Goal: Task Accomplishment & Management: Complete application form

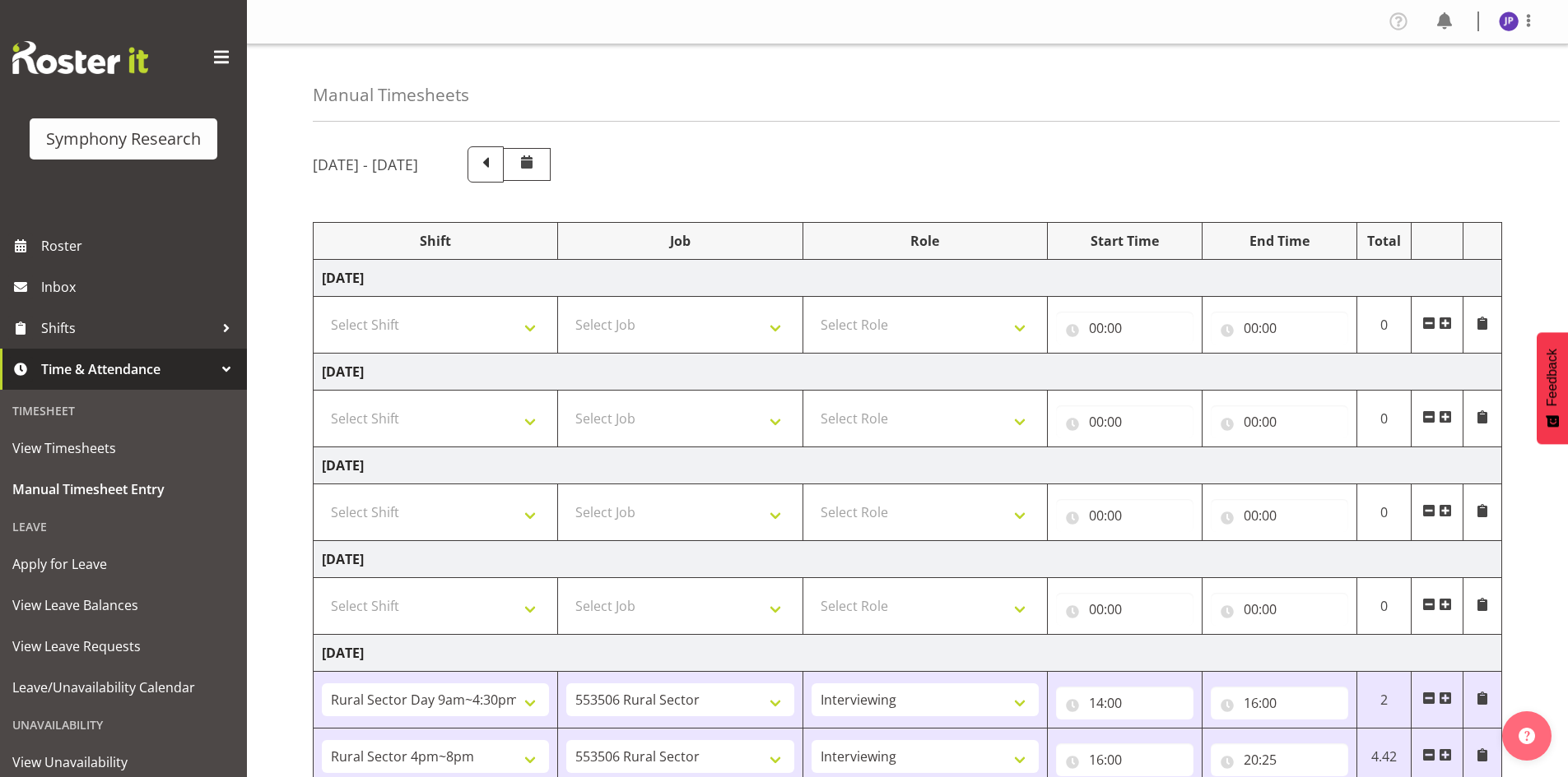
select select "81561"
select select "10587"
select select "47"
select select "81298"
select select "10587"
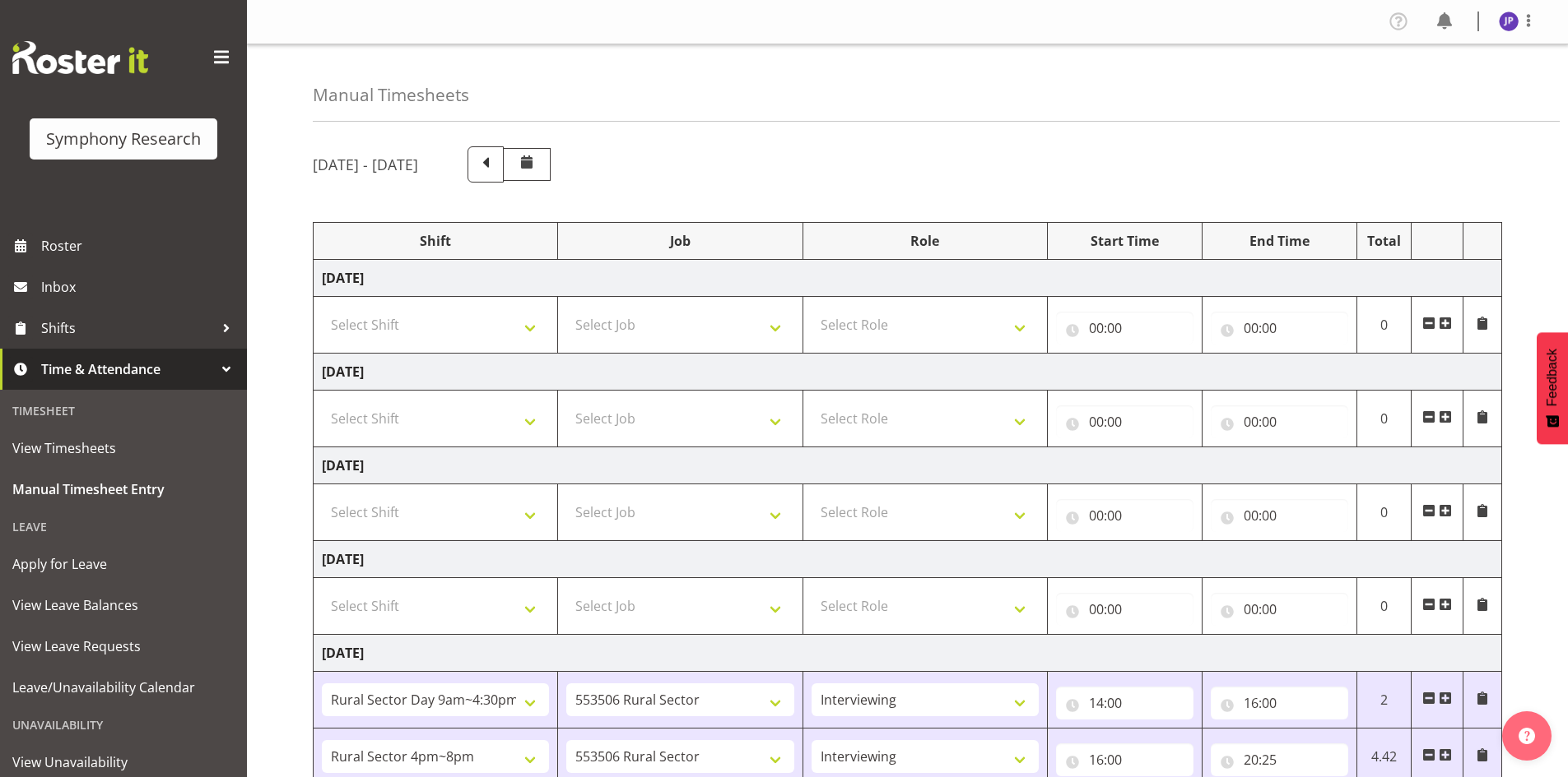
select select "47"
select select "81299"
select select "10587"
select select "47"
select select "81299"
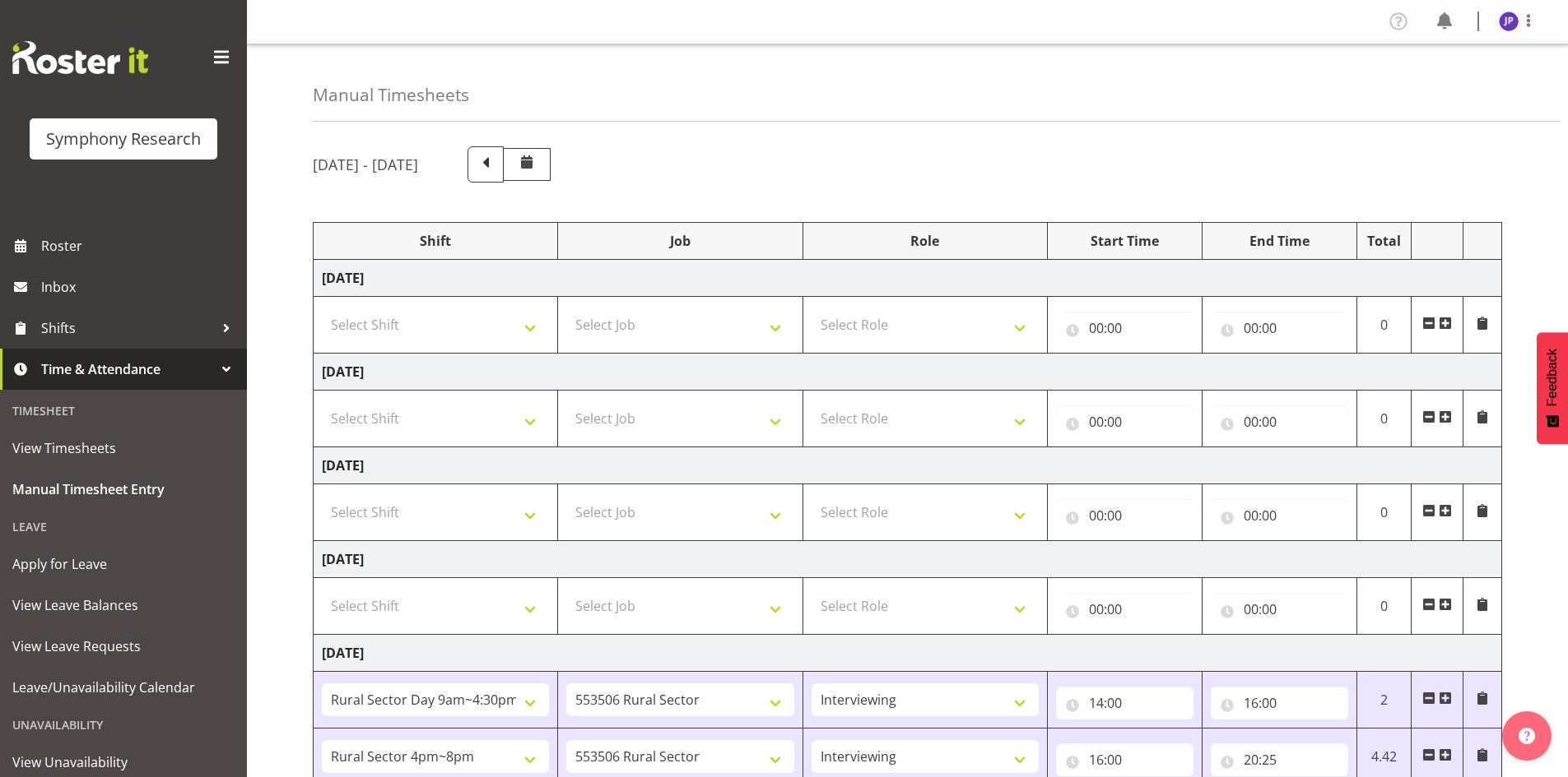
select select "10587"
select select "47"
select select "81298"
select select "10587"
select select "47"
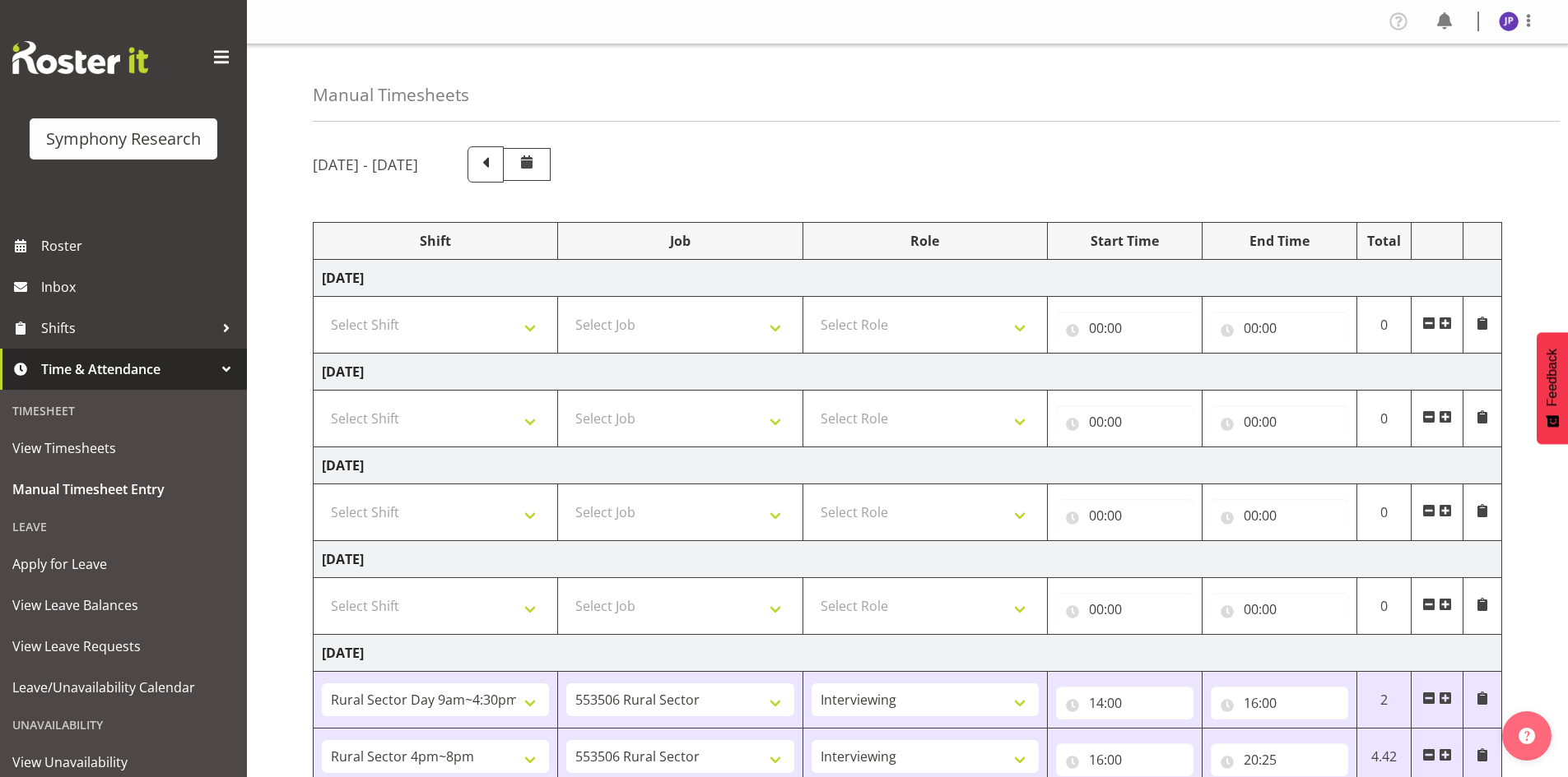
scroll to position [357, 0]
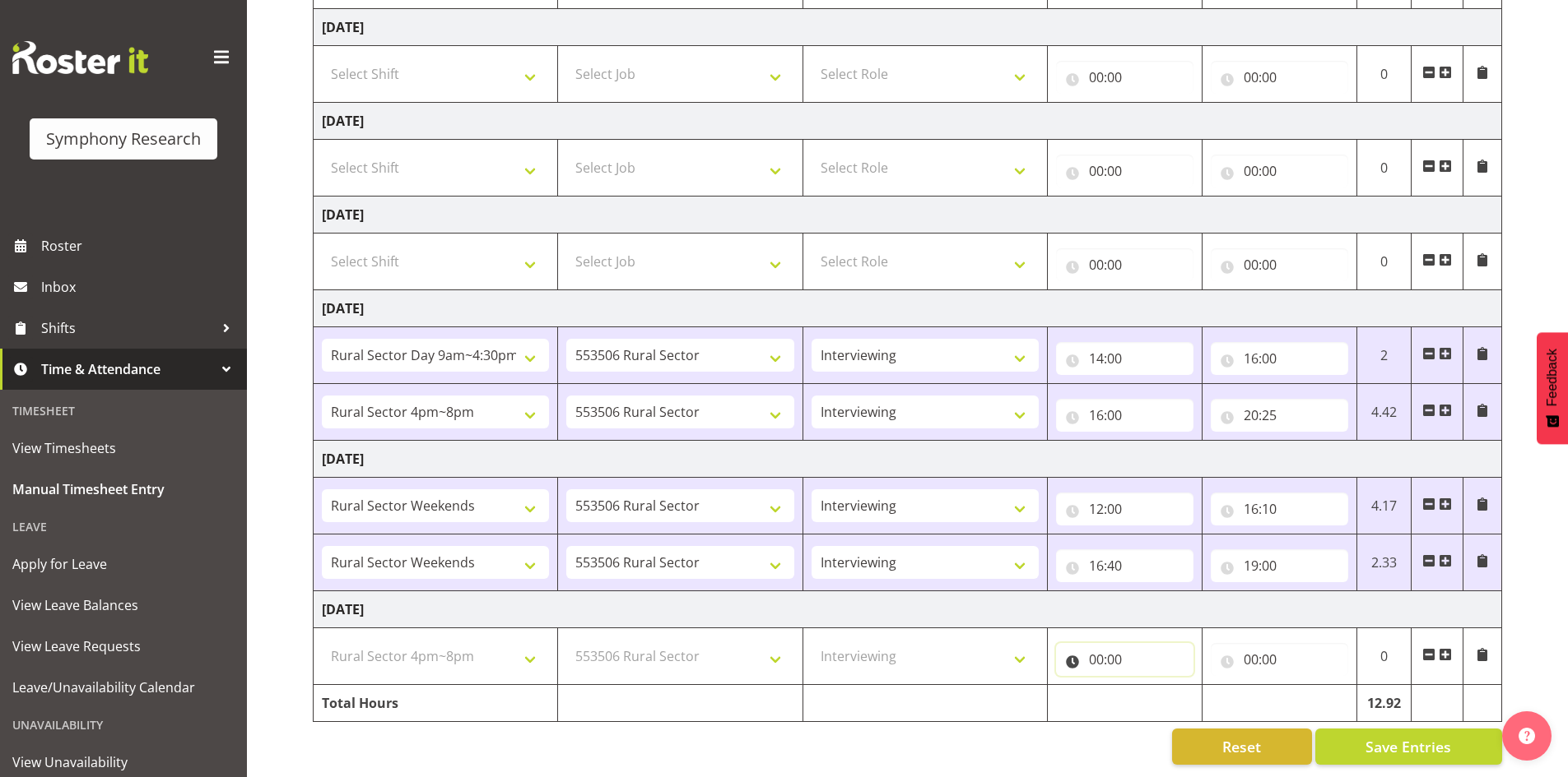
click at [1109, 644] on input "00:00" at bounding box center [1124, 660] width 137 height 33
click at [1167, 692] on select "00 01 02 03 04 05 06 07 08 09 10 11 12 13 14 15 16 17 18 19 20 21 22 23" at bounding box center [1168, 702] width 37 height 33
select select "15"
click at [1150, 686] on select "00 01 02 03 04 05 06 07 08 09 10 11 12 13 14 15 16 17 18 19 20 21 22 23" at bounding box center [1168, 702] width 37 height 33
select select
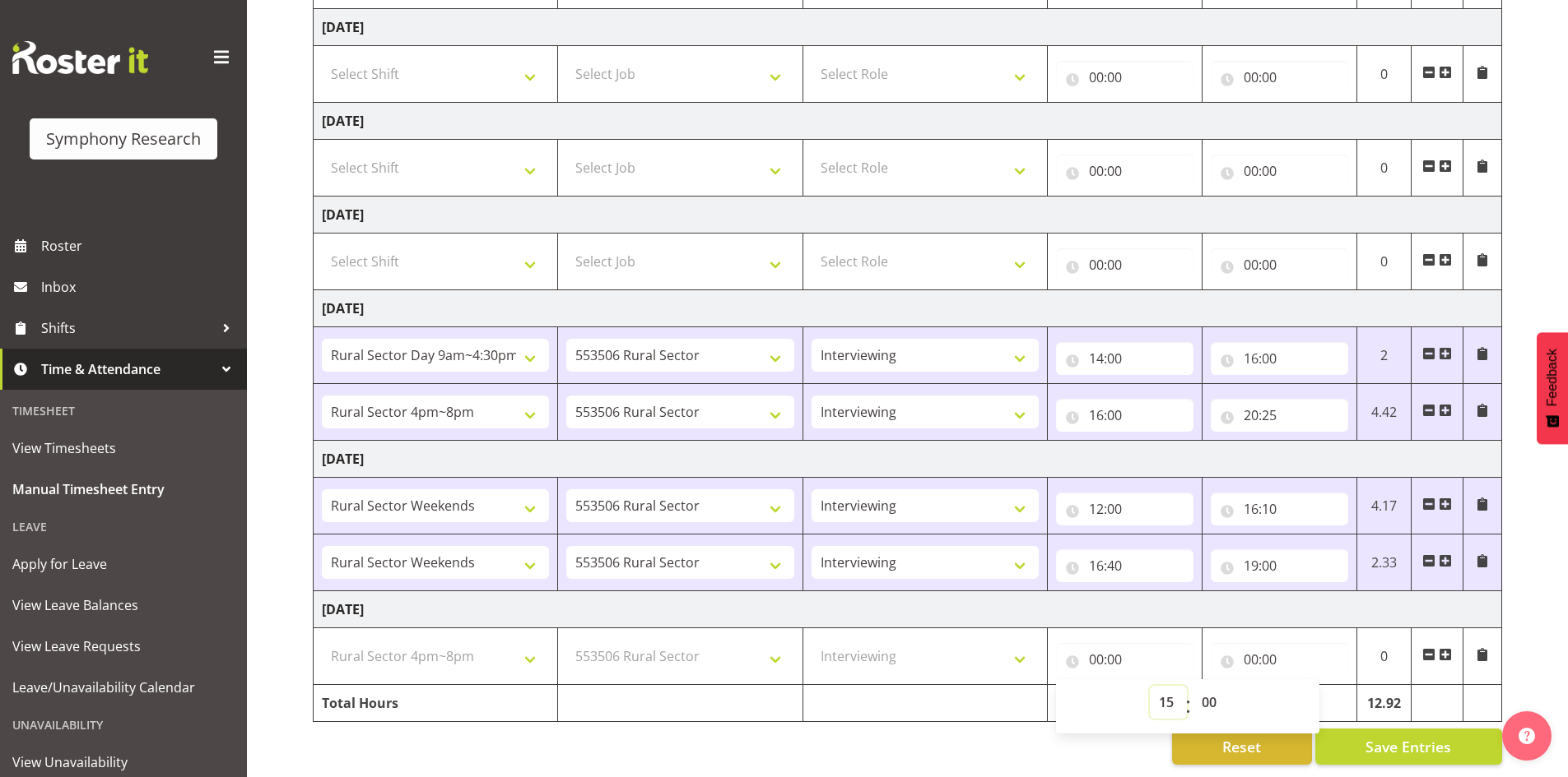
select select
type input "15:00"
click at [1250, 644] on input "00:00" at bounding box center [1279, 660] width 137 height 33
click at [1318, 691] on select "00 01 02 03 04 05 06 07 08 09 10 11 12 13 14 15 16 17 18 19 20 21 22 23" at bounding box center [1323, 702] width 37 height 33
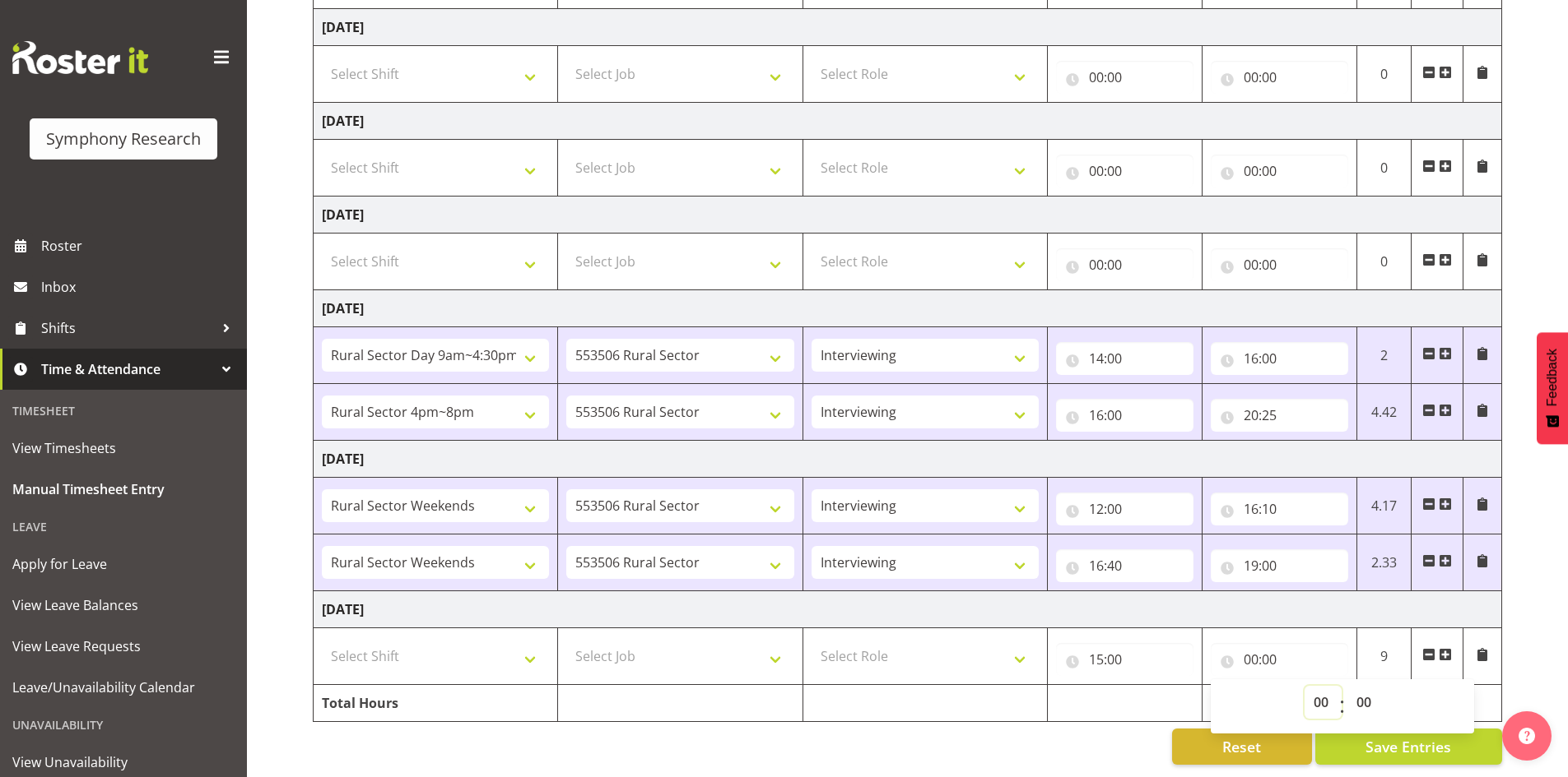
select select "19"
click at [1305, 686] on select "00 01 02 03 04 05 06 07 08 09 10 11 12 13 14 15 16 17 18 19 20 21 22 23" at bounding box center [1323, 702] width 37 height 33
type input "19:00"
click at [1121, 735] on div "Reset Save Entries" at bounding box center [907, 747] width 1189 height 37
click at [1376, 737] on span "Save Entries" at bounding box center [1407, 747] width 86 height 22
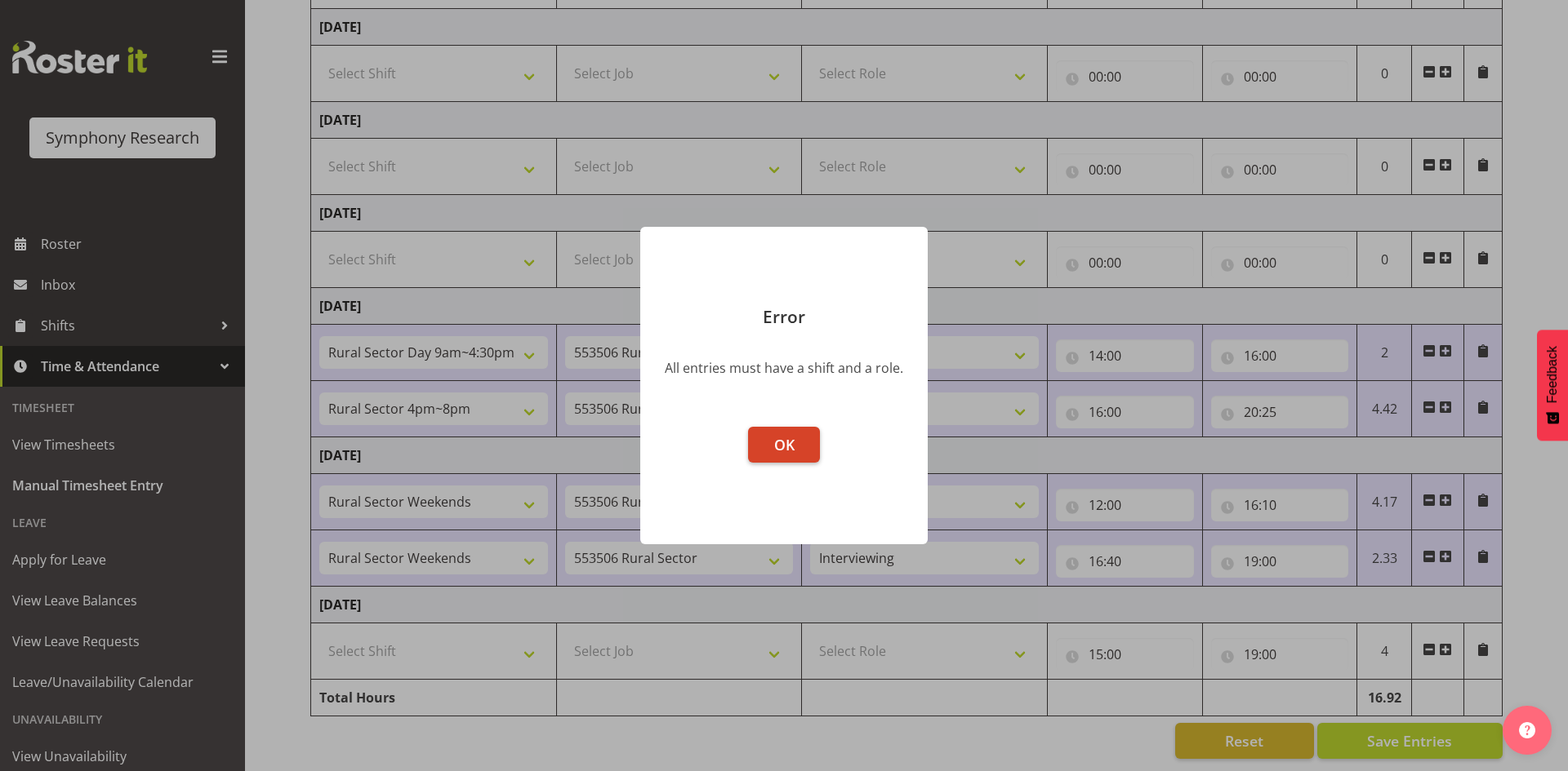
click at [774, 447] on span "OK" at bounding box center [784, 445] width 21 height 20
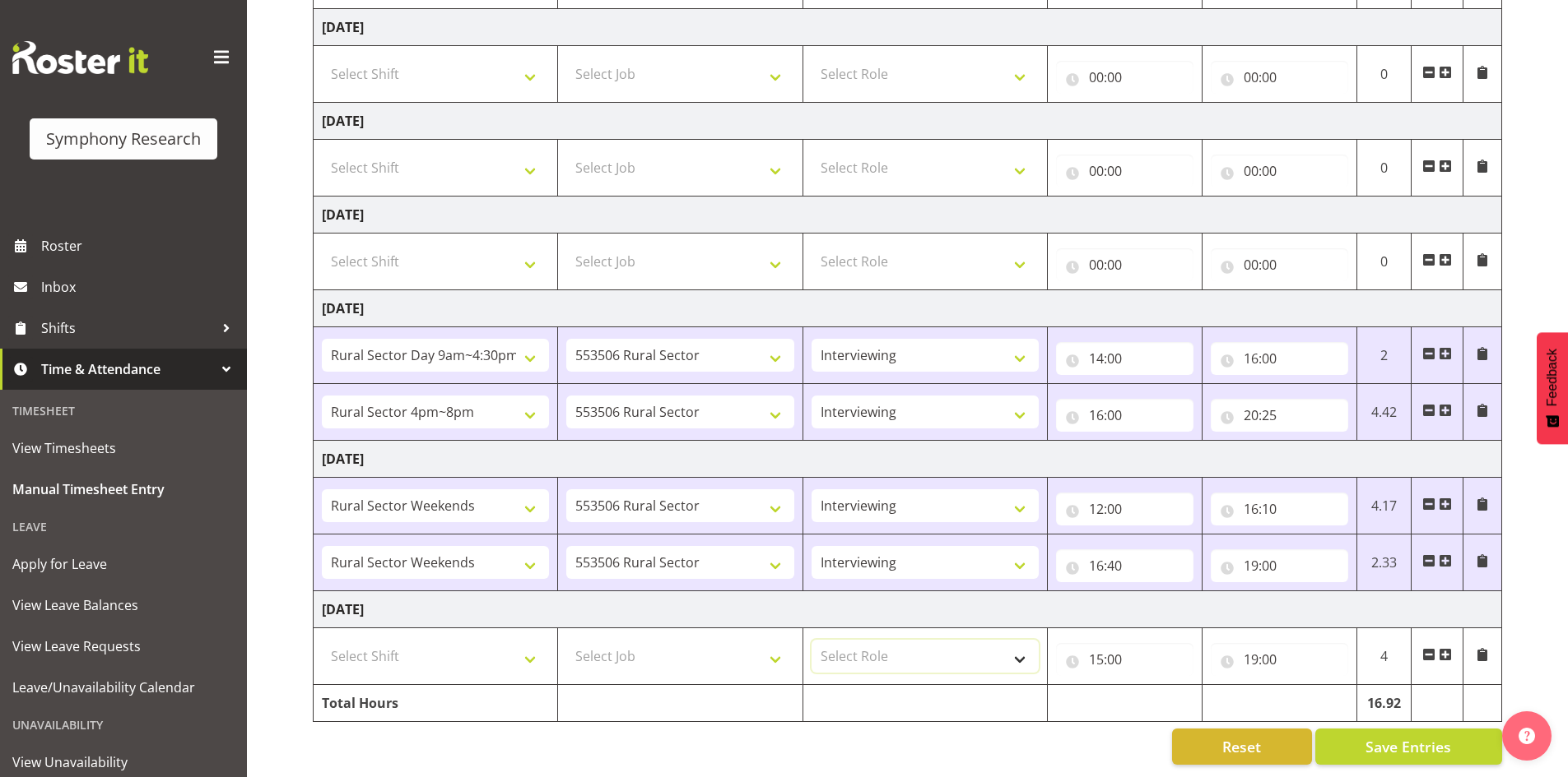
click at [1019, 644] on select "Select Role Briefing Interviewing" at bounding box center [925, 656] width 227 height 33
select select "47"
click at [811, 640] on select "Select Role Briefing Interviewing" at bounding box center [925, 656] width 227 height 33
click at [1394, 737] on span "Save Entries" at bounding box center [1407, 747] width 86 height 22
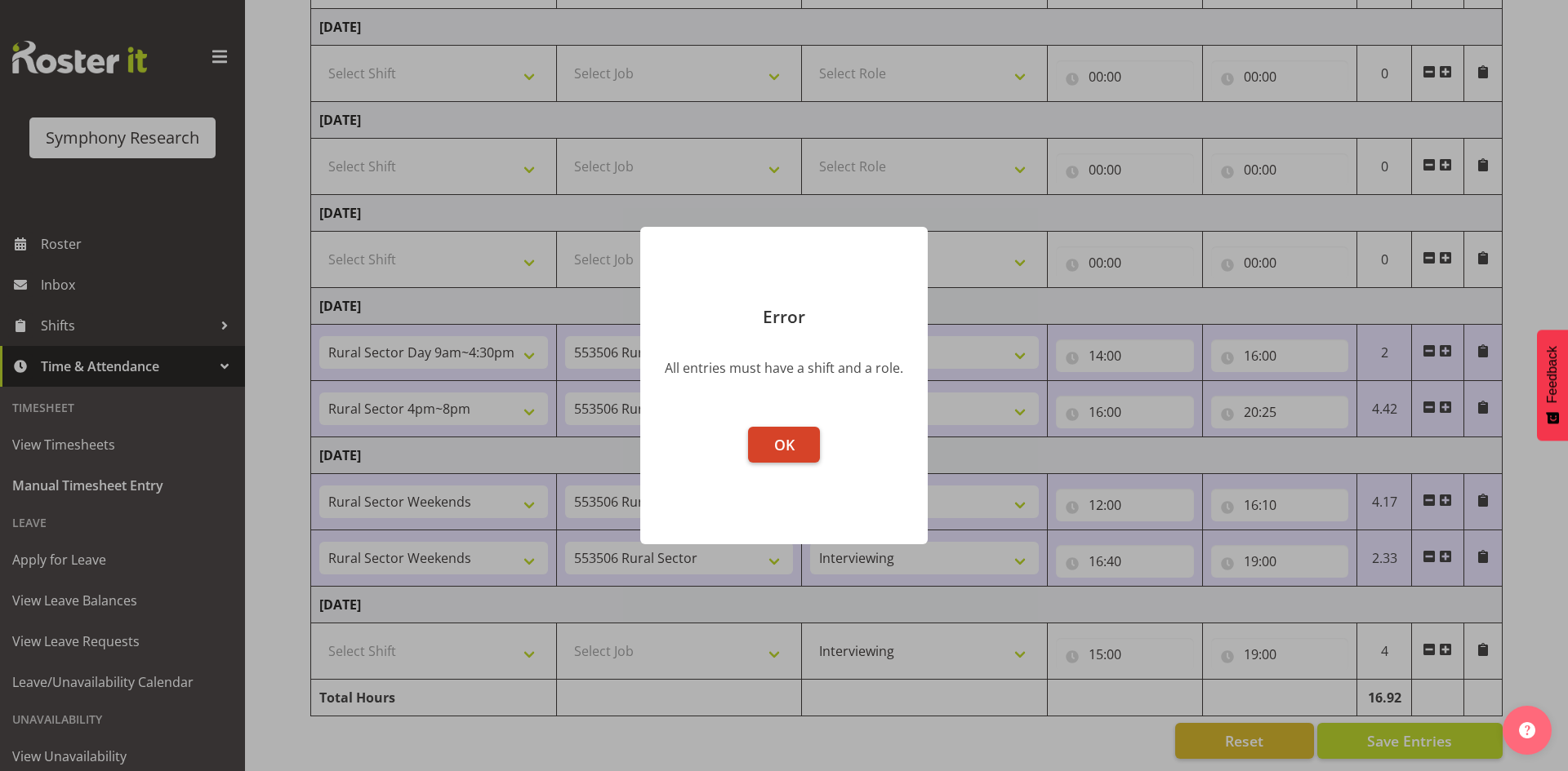
click at [785, 440] on span "OK" at bounding box center [784, 445] width 21 height 20
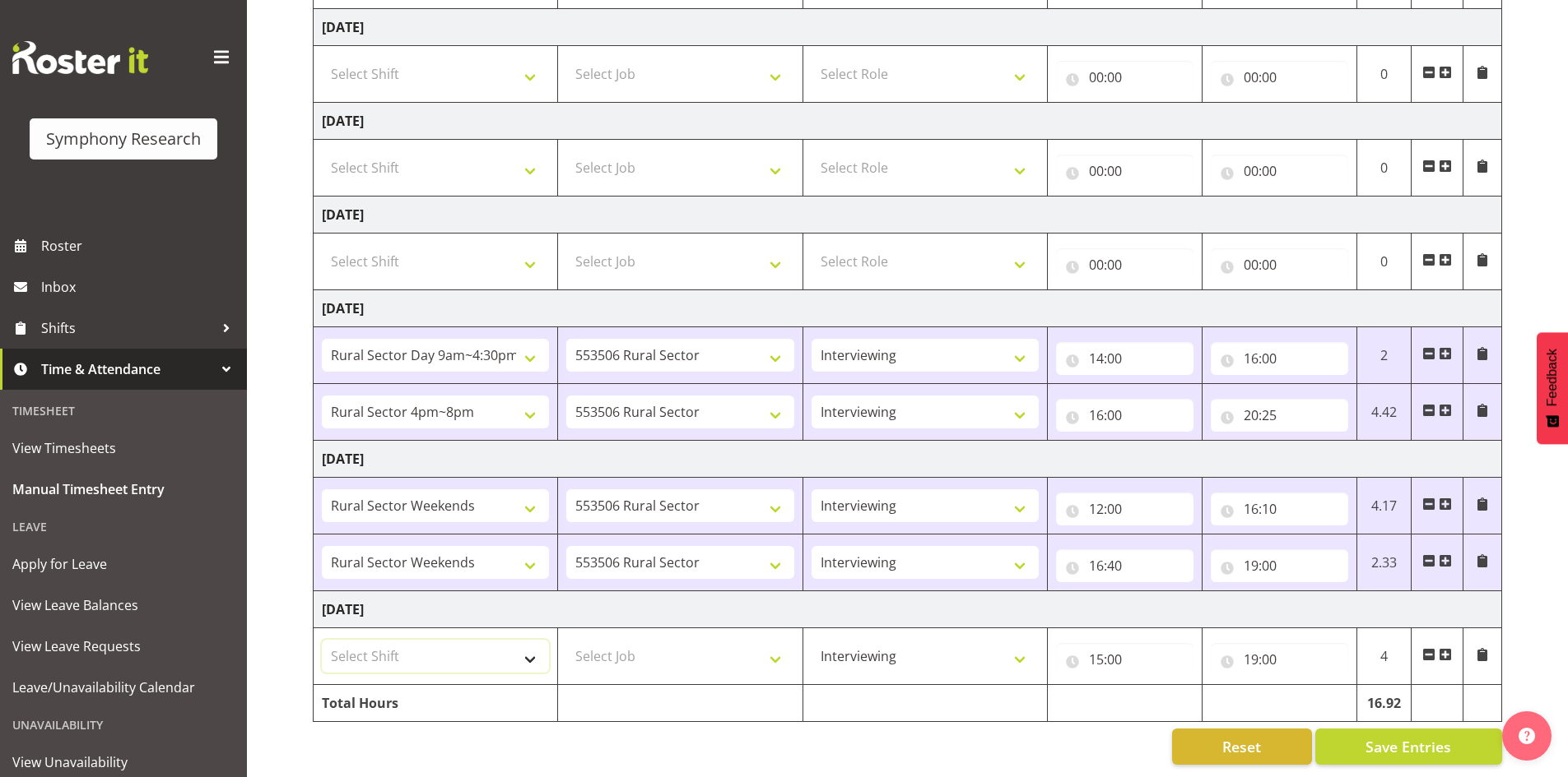
click at [530, 643] on select "Select Shift !!Weekend Residential (Roster IT Shift Label) *Business 9/10am ~ 4…" at bounding box center [435, 656] width 227 height 33
select select "81299"
click at [321, 640] on select "Select Shift !!Weekend Residential (Roster IT Shift Label) *Business 9/10am ~ 4…" at bounding box center [435, 656] width 227 height 33
click at [776, 644] on select "Select Job 550060 IF Admin 553492 World Poll Aus Wave 2 Main 2025 553493 World …" at bounding box center [680, 656] width 227 height 33
select select "10587"
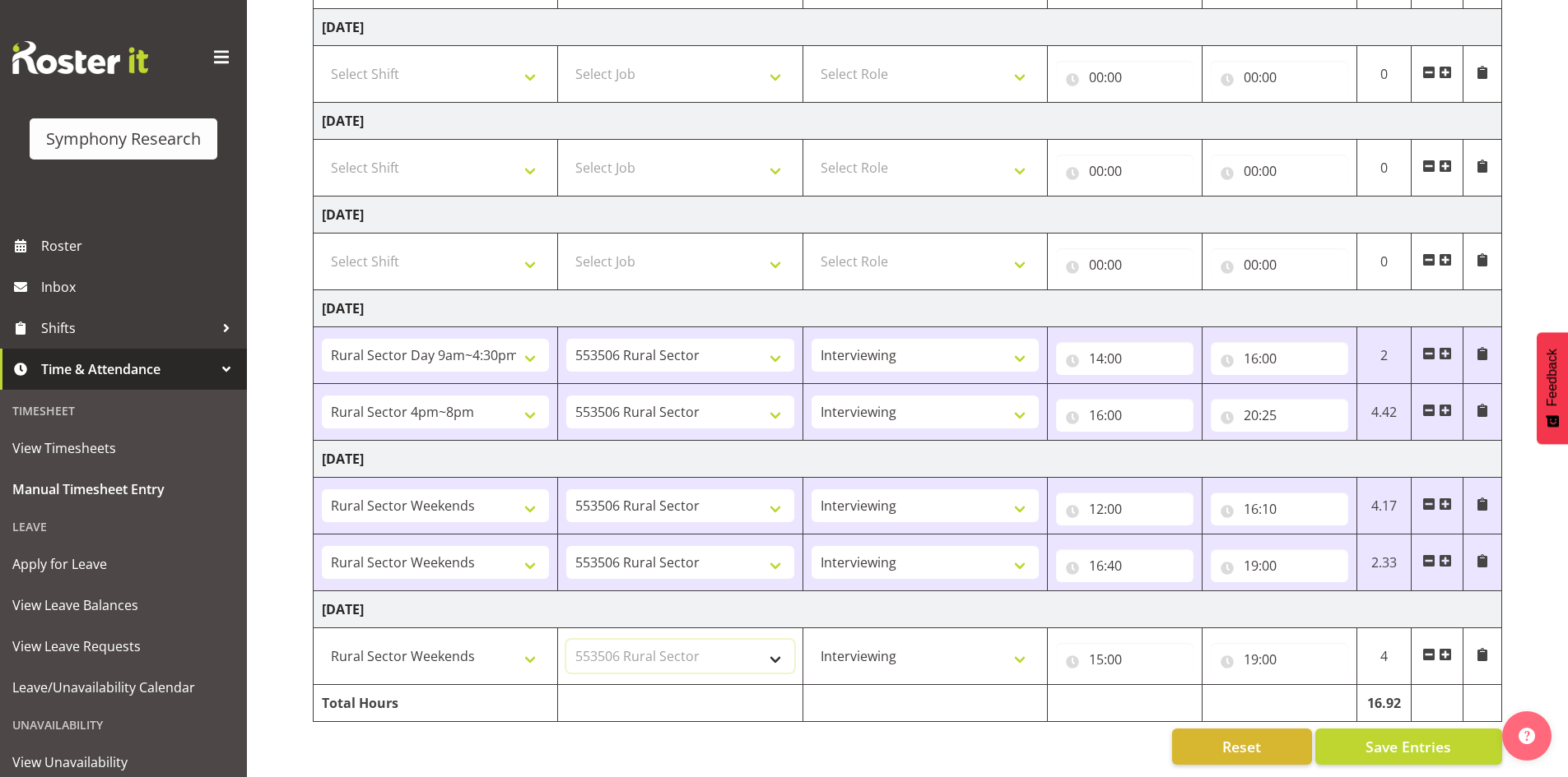
click at [566, 640] on select "Select Job 550060 IF Admin 553492 World Poll Aus Wave 2 Main 2025 553493 World …" at bounding box center [680, 656] width 227 height 33
click at [1393, 737] on span "Save Entries" at bounding box center [1407, 747] width 86 height 22
